Goal: Task Accomplishment & Management: Use online tool/utility

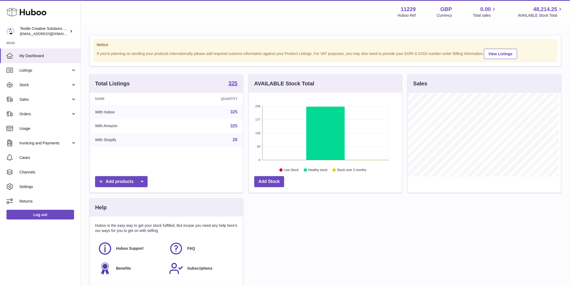
scroll to position [84, 153]
click at [42, 102] on link "Sales" at bounding box center [40, 99] width 81 height 15
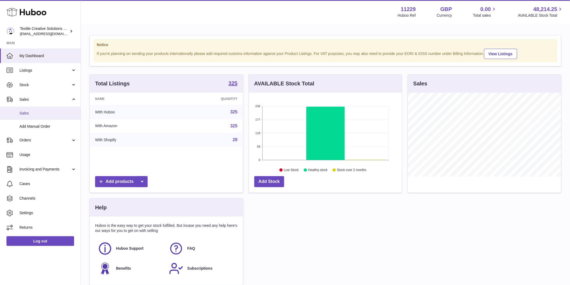
click at [39, 111] on span "Sales" at bounding box center [47, 113] width 57 height 5
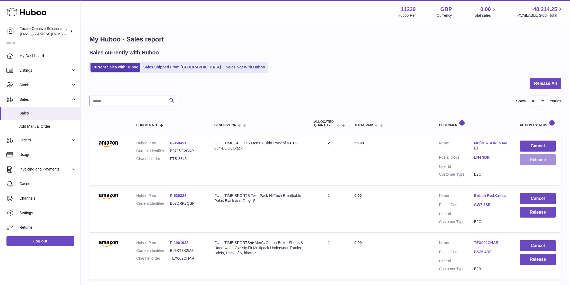
click at [532, 161] on button "Release" at bounding box center [538, 159] width 36 height 11
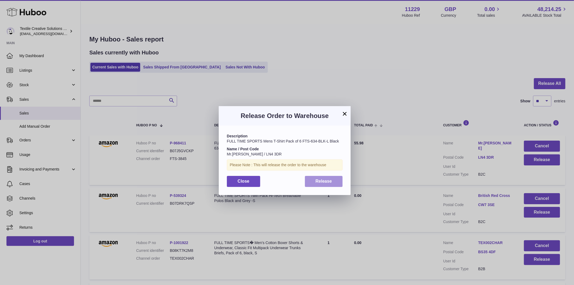
click at [327, 179] on span "Release" at bounding box center [324, 181] width 16 height 5
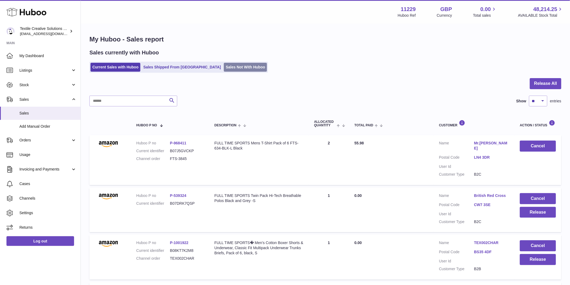
click at [224, 67] on link "Sales Not With Huboo" at bounding box center [245, 67] width 43 height 9
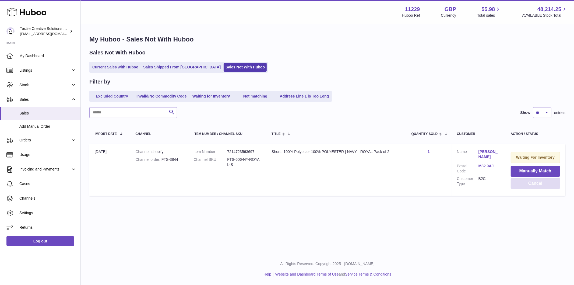
click at [532, 184] on button "Cancel" at bounding box center [535, 183] width 49 height 11
